Goal: Information Seeking & Learning: Learn about a topic

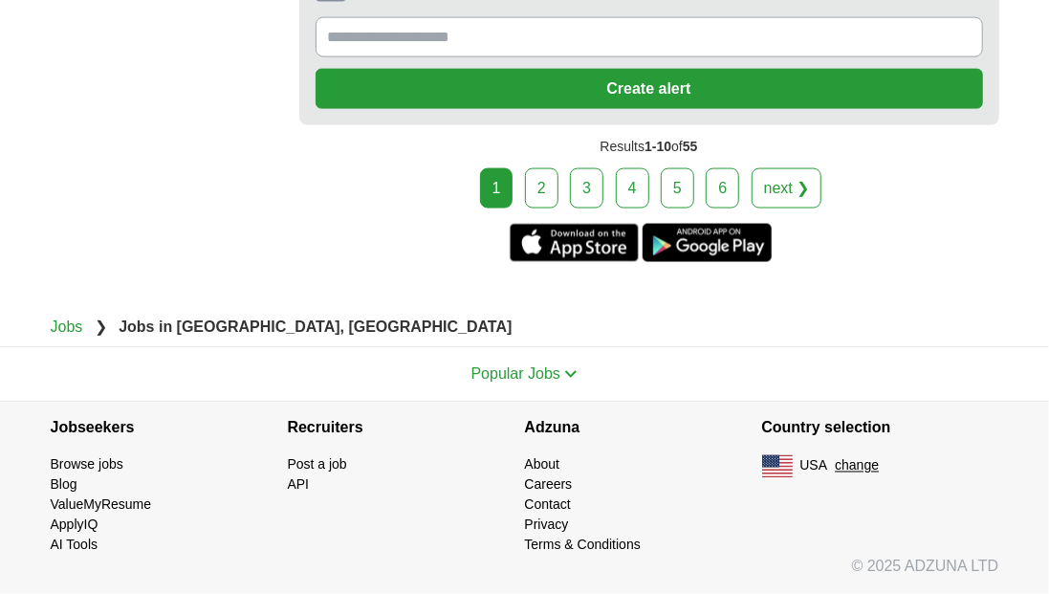
scroll to position [5064, 0]
click at [525, 208] on link "2" at bounding box center [541, 188] width 33 height 40
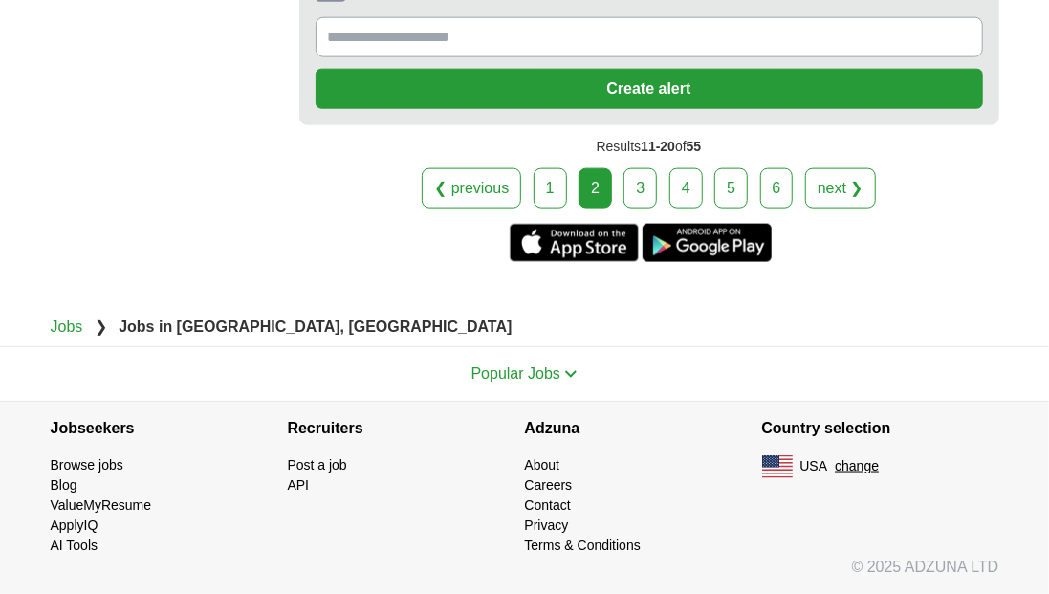
scroll to position [4988, 0]
click at [640, 208] on link "3" at bounding box center [639, 188] width 33 height 40
drag, startPoint x: 697, startPoint y: 251, endPoint x: 702, endPoint y: 282, distance: 31.0
click at [696, 208] on link "4" at bounding box center [685, 188] width 33 height 40
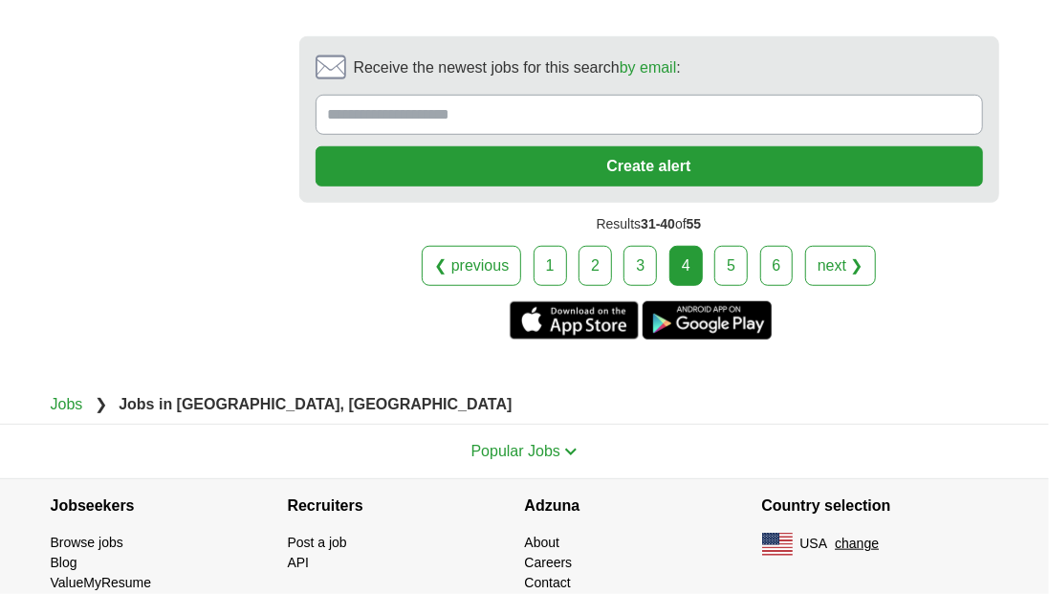
scroll to position [3655, 0]
